Goal: Task Accomplishment & Management: Manage account settings

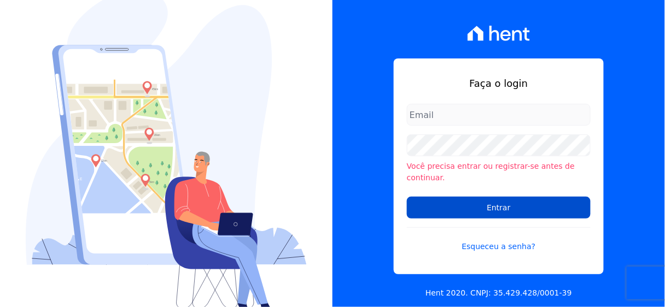
type input "[PERSON_NAME][EMAIL_ADDRESS][PERSON_NAME][DOMAIN_NAME]"
click at [492, 199] on input "Entrar" at bounding box center [499, 208] width 184 height 22
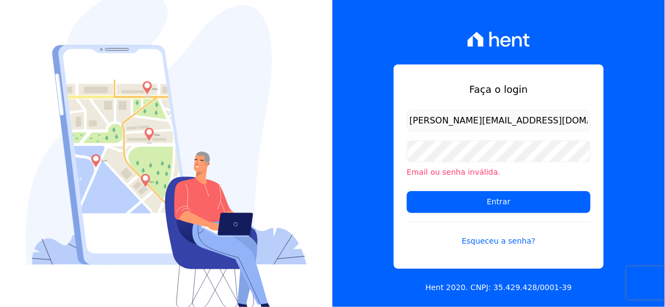
click at [373, 86] on div "Faça o login luiz.nascimento@maislar.com Email ou senha inválida. Entrar Esquec…" at bounding box center [499, 153] width 333 height 307
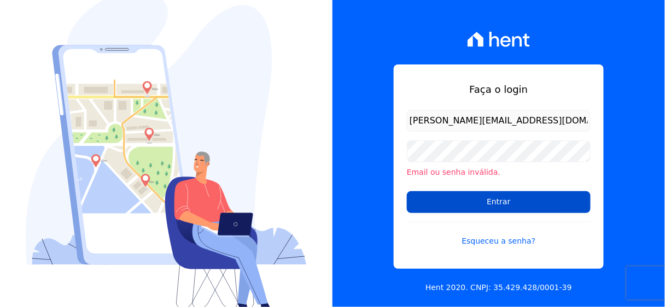
click at [477, 205] on input "Entrar" at bounding box center [499, 202] width 184 height 22
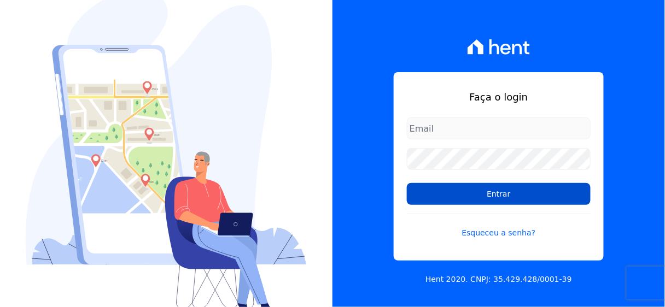
type input "[PERSON_NAME][EMAIL_ADDRESS][PERSON_NAME][DOMAIN_NAME]"
click at [498, 200] on input "Entrar" at bounding box center [499, 194] width 184 height 22
